Goal: Task Accomplishment & Management: Manage account settings

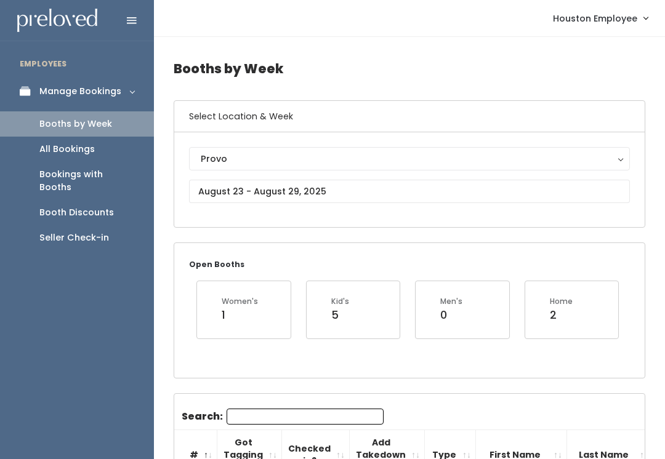
click at [121, 123] on link "Booths by Week" at bounding box center [77, 123] width 154 height 25
click at [615, 180] on input "text" at bounding box center [409, 191] width 441 height 23
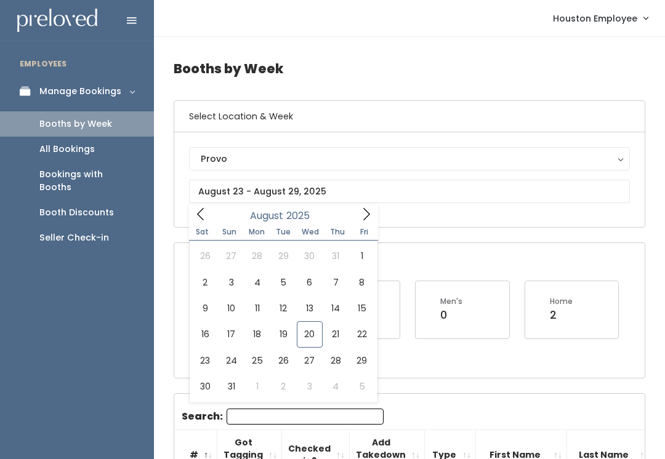
click at [612, 163] on div "Provo" at bounding box center [410, 159] width 418 height 14
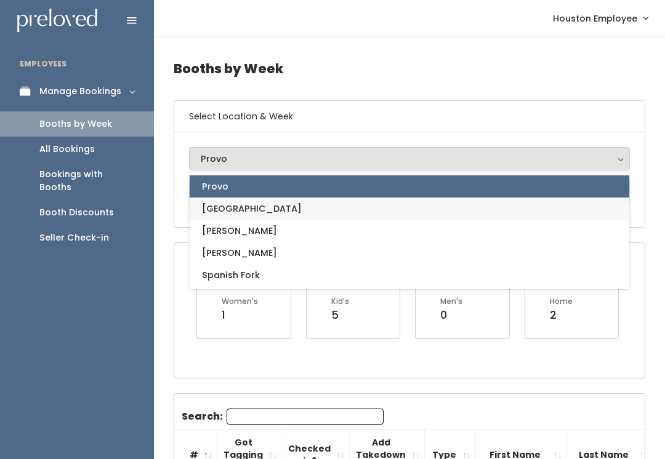
click at [253, 208] on link "[GEOGRAPHIC_DATA]" at bounding box center [410, 209] width 440 height 22
select select "5"
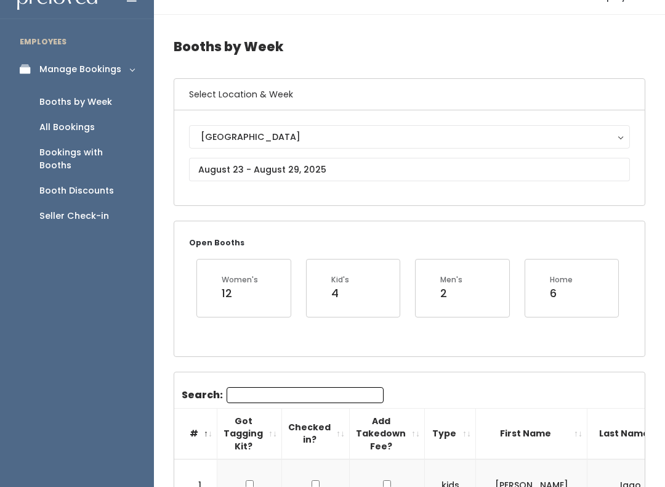
scroll to position [22, 0]
click at [426, 176] on input "text" at bounding box center [409, 169] width 441 height 23
type input "August 16 to August 22"
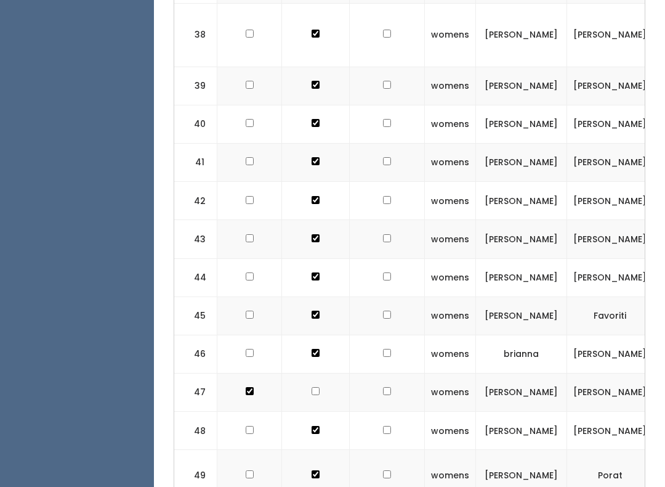
scroll to position [1852, 0]
